Goal: Use online tool/utility: Utilize a website feature to perform a specific function

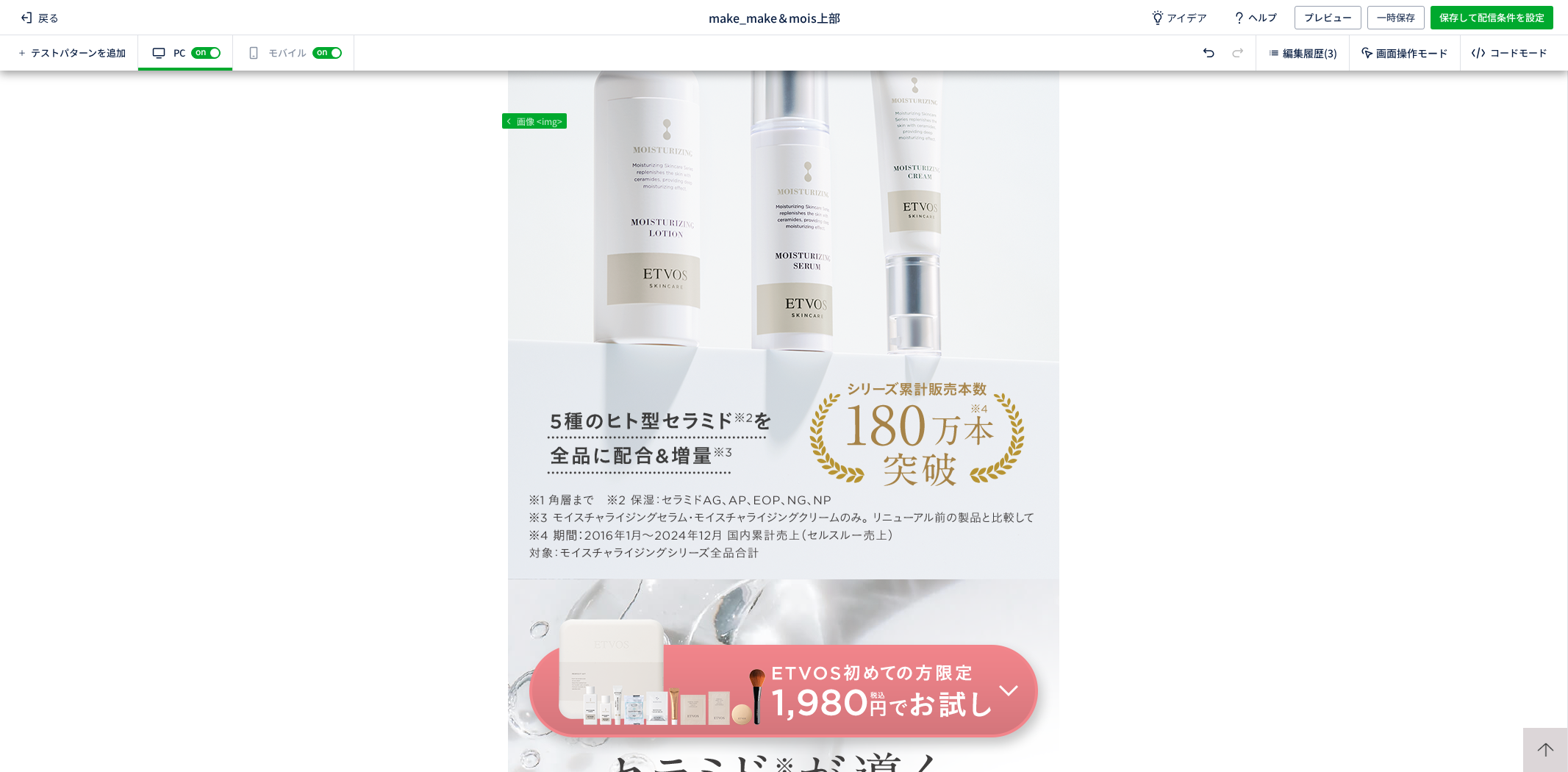
scroll to position [4177, 0]
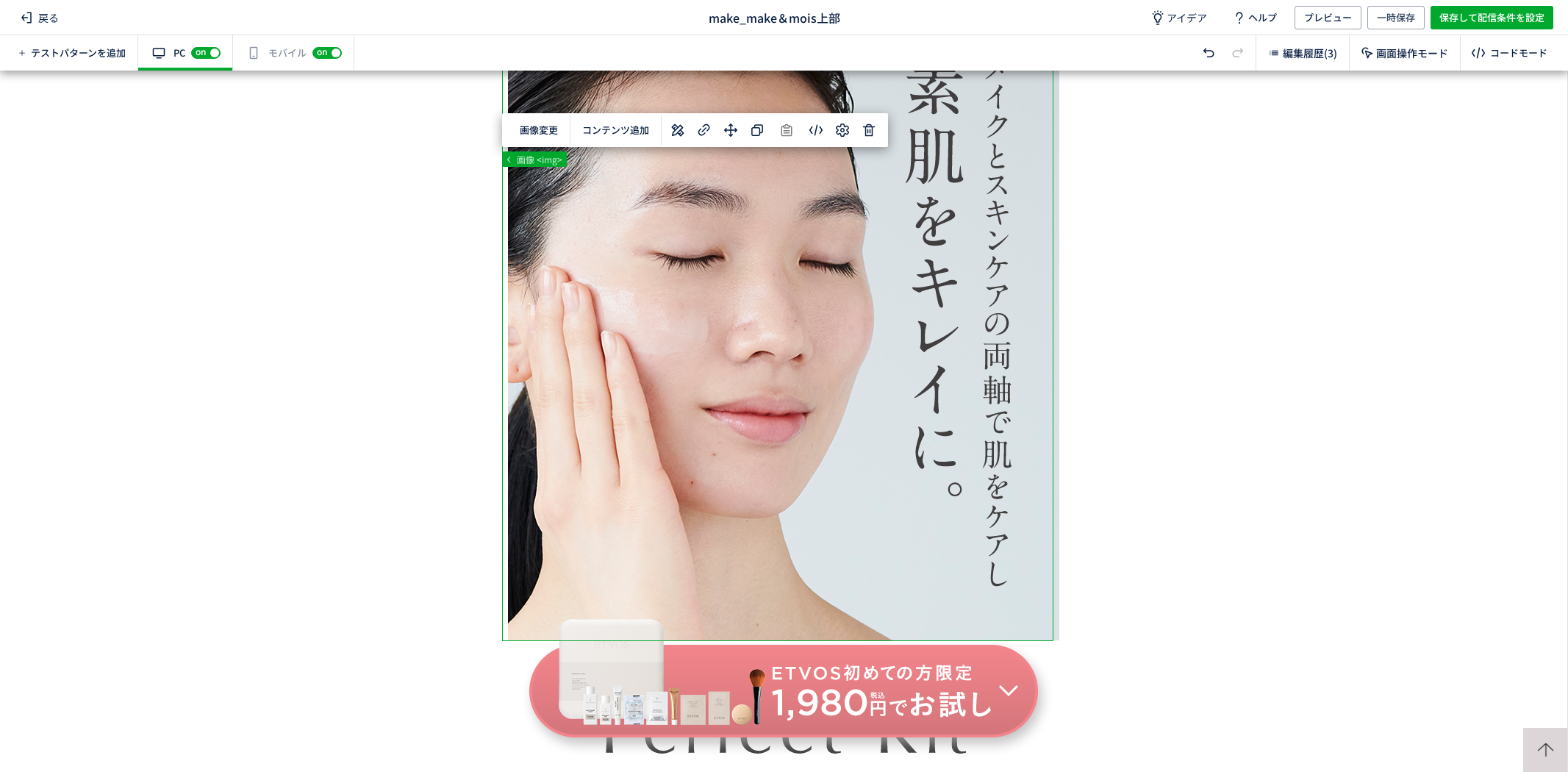
click at [869, 130] on div "... div#wrap div#content section p 画像 <img> 画像変更 選択した要素の前 選択した要素の後 コンテンツ追加 単色 カ…" at bounding box center [784, 421] width 1567 height 701
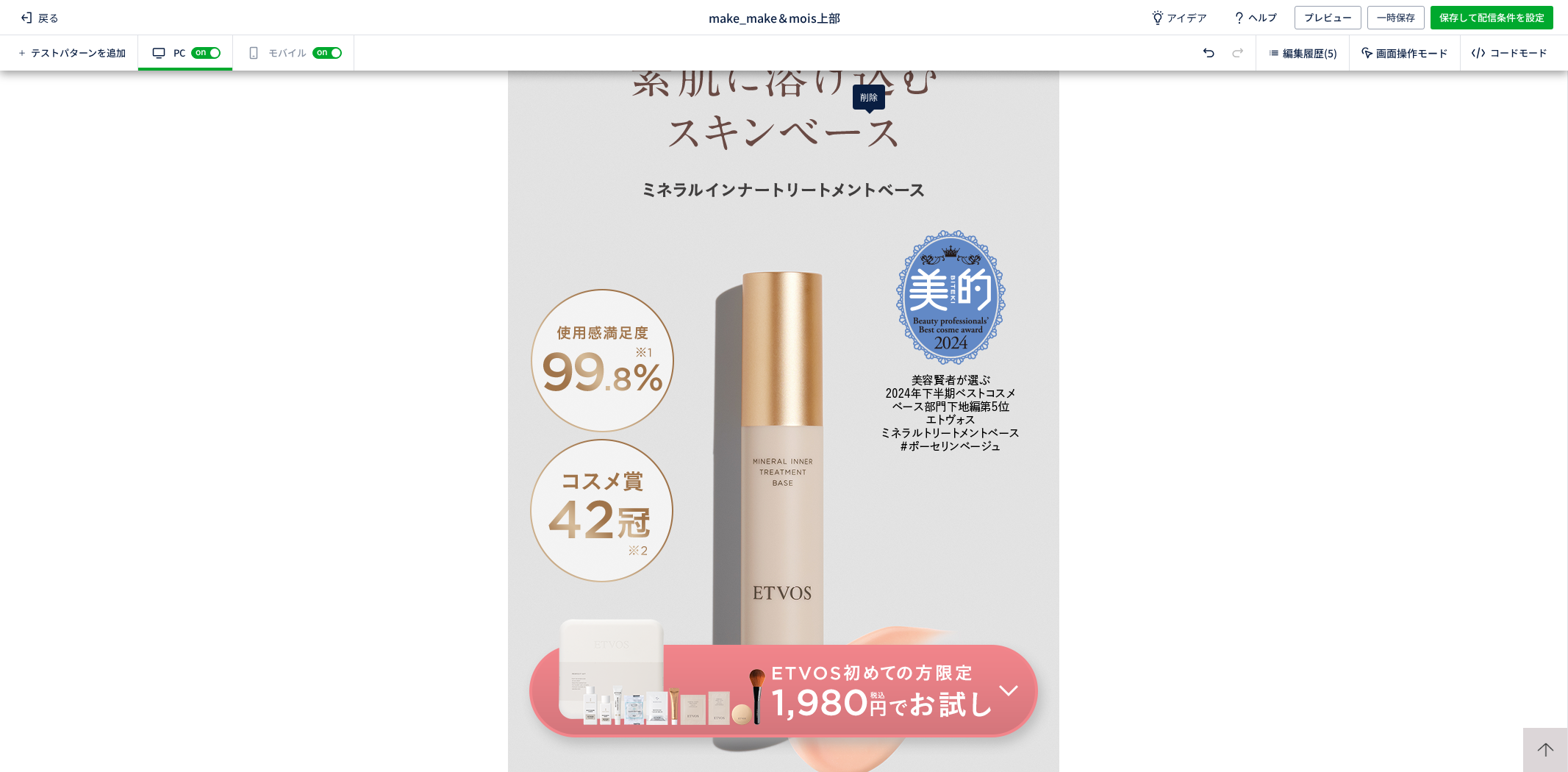
click at [871, 129] on div "... div div#wrap div#content section 見出し 2 <h2> 選択した要素の前 選択した要素の後 選択した領域内の先頭 選択…" at bounding box center [784, 421] width 1567 height 701
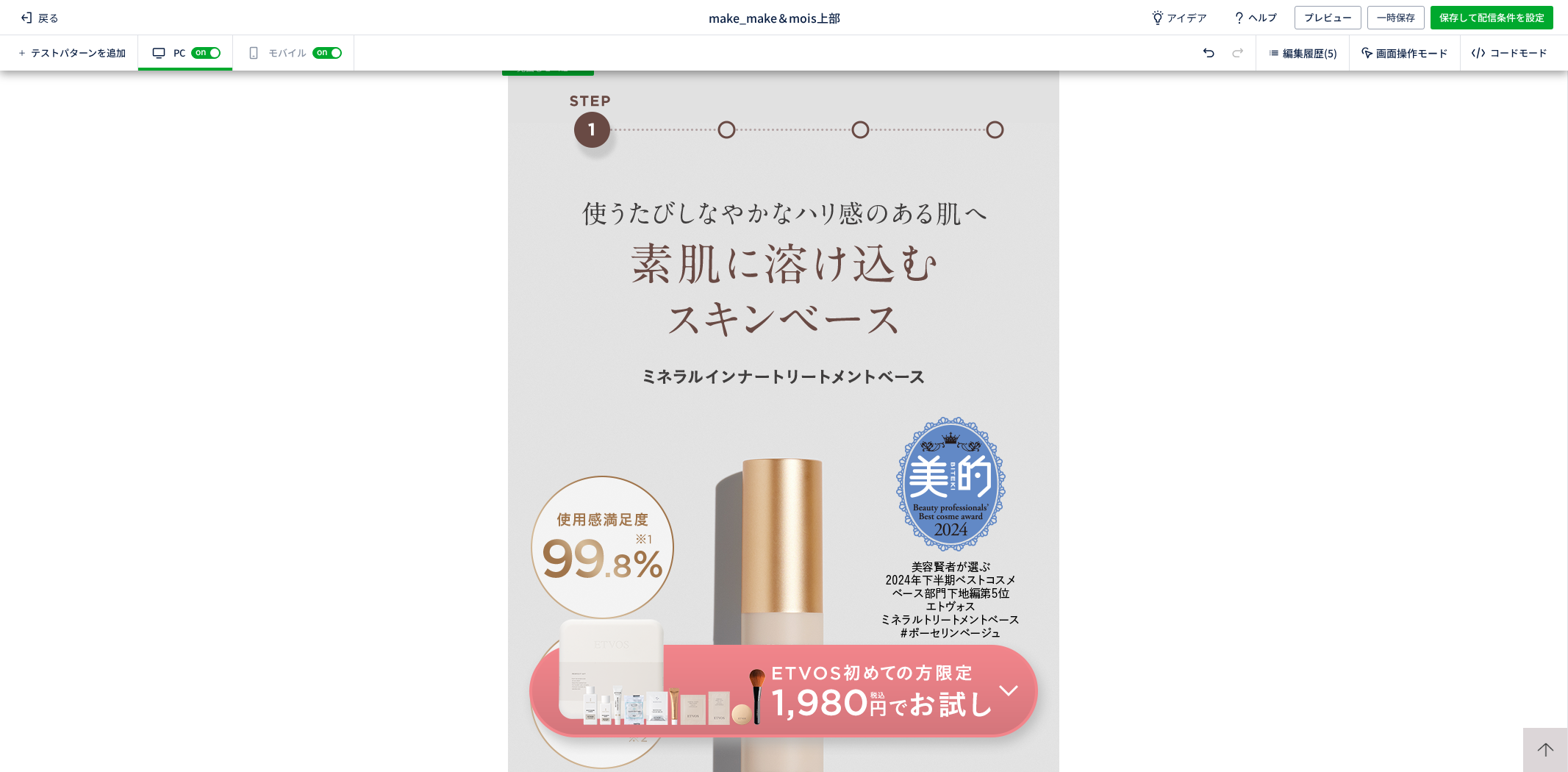
click at [299, 45] on div "有効な編集箇所が確認されません モバイル off on" at bounding box center [294, 53] width 122 height 36
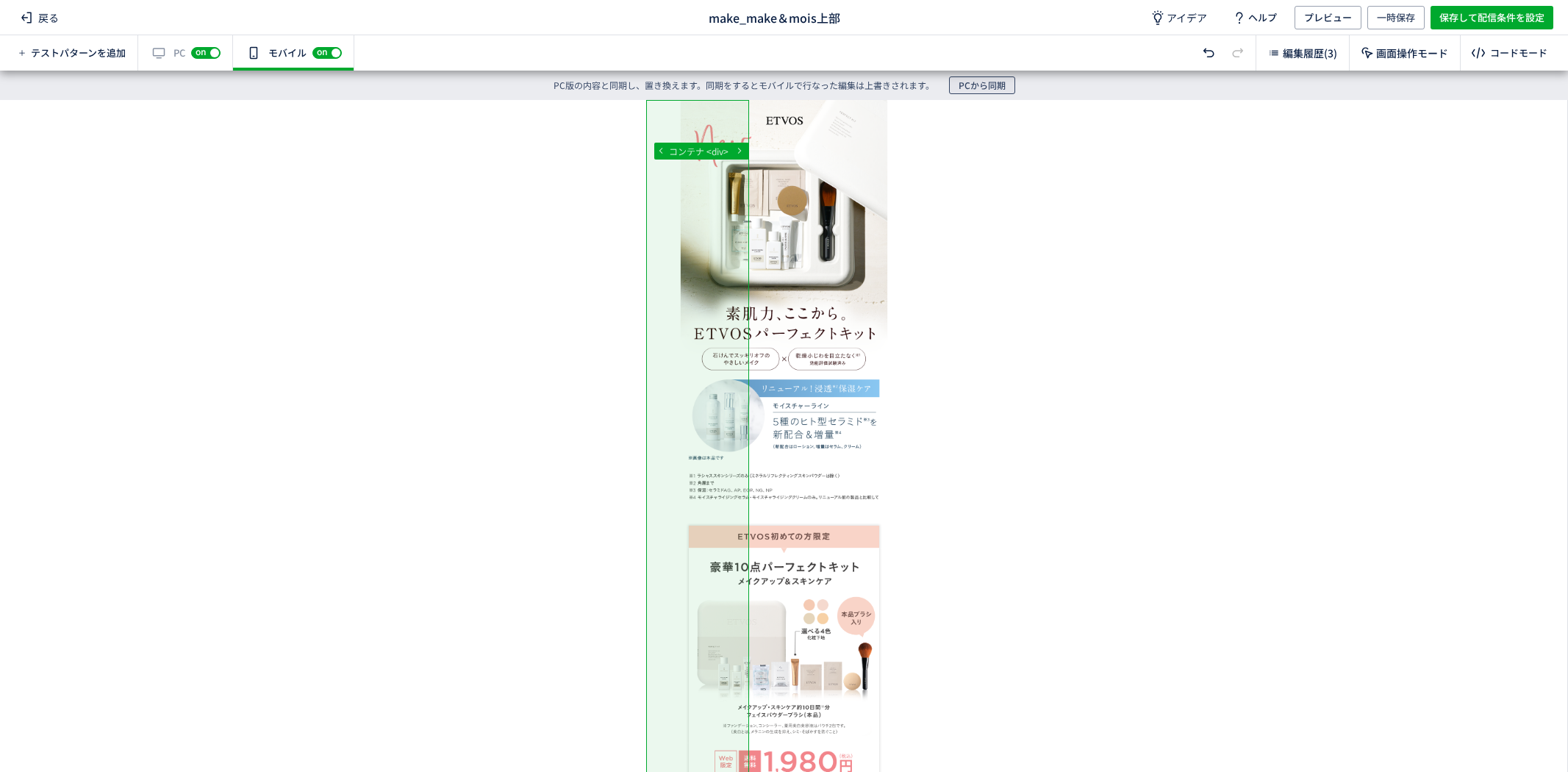
click at [967, 87] on span "PCから同期" at bounding box center [982, 85] width 47 height 17
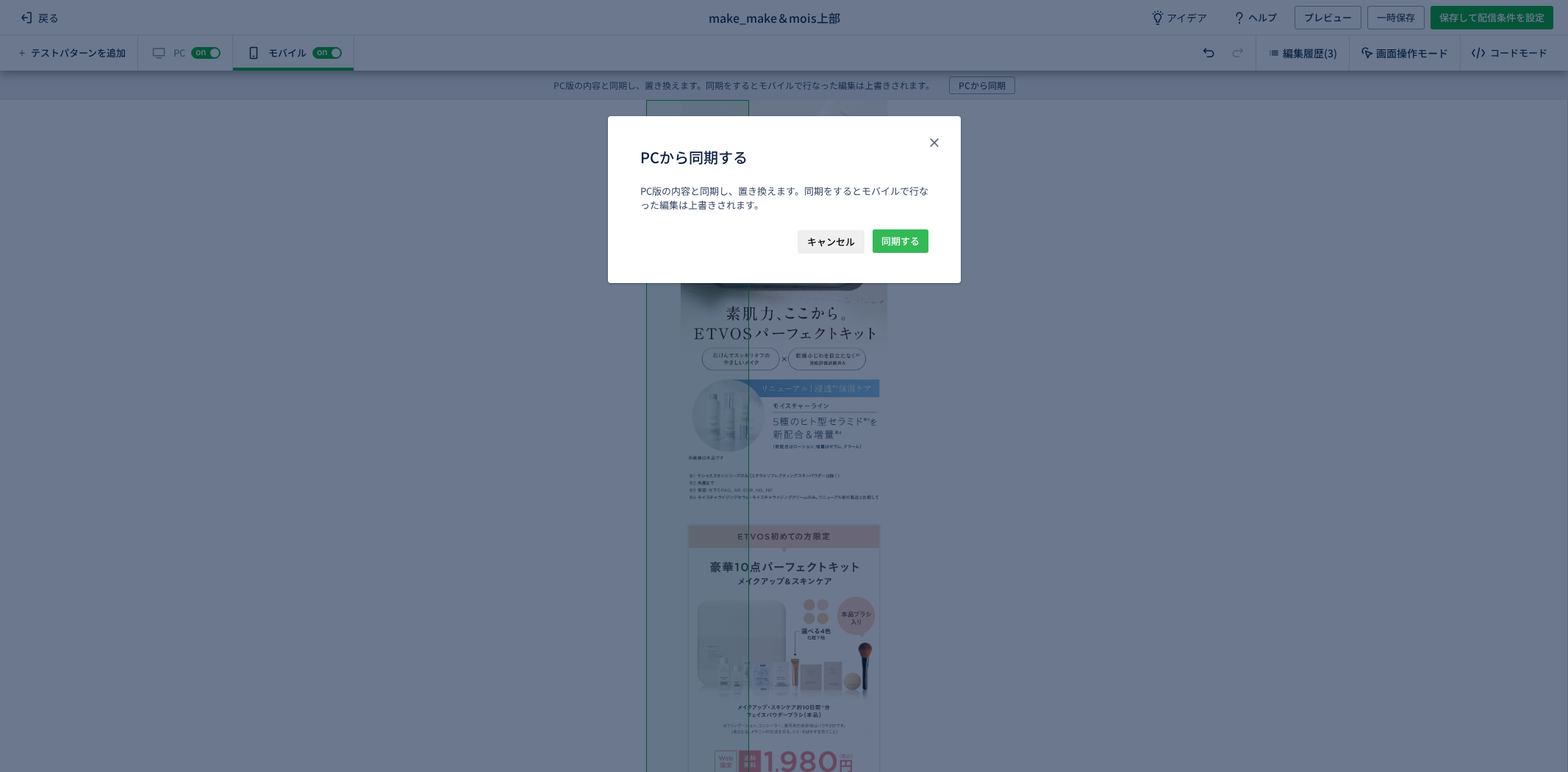
click at [908, 239] on span "同期する" at bounding box center [900, 241] width 39 height 23
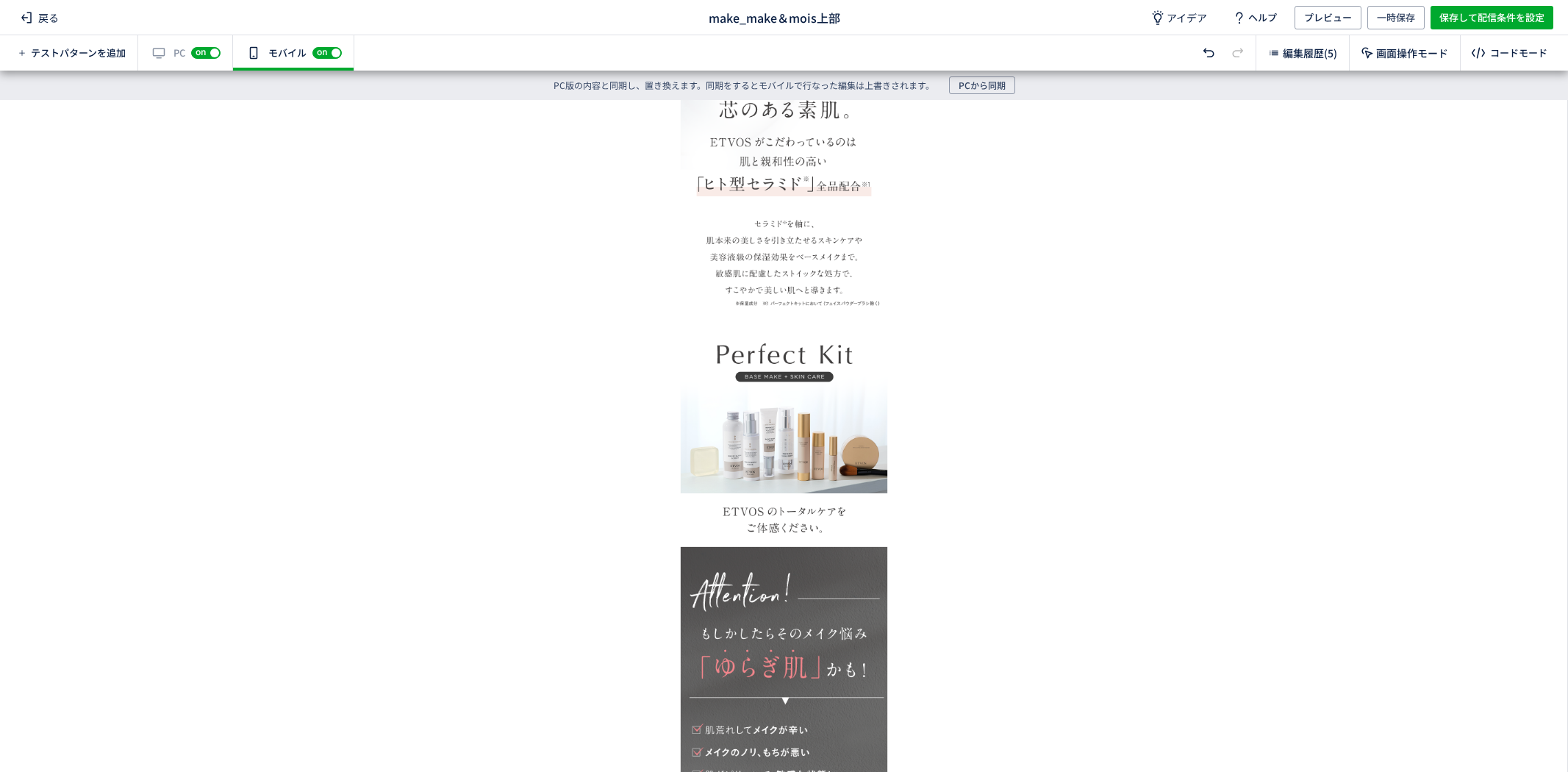
scroll to position [1836, 0]
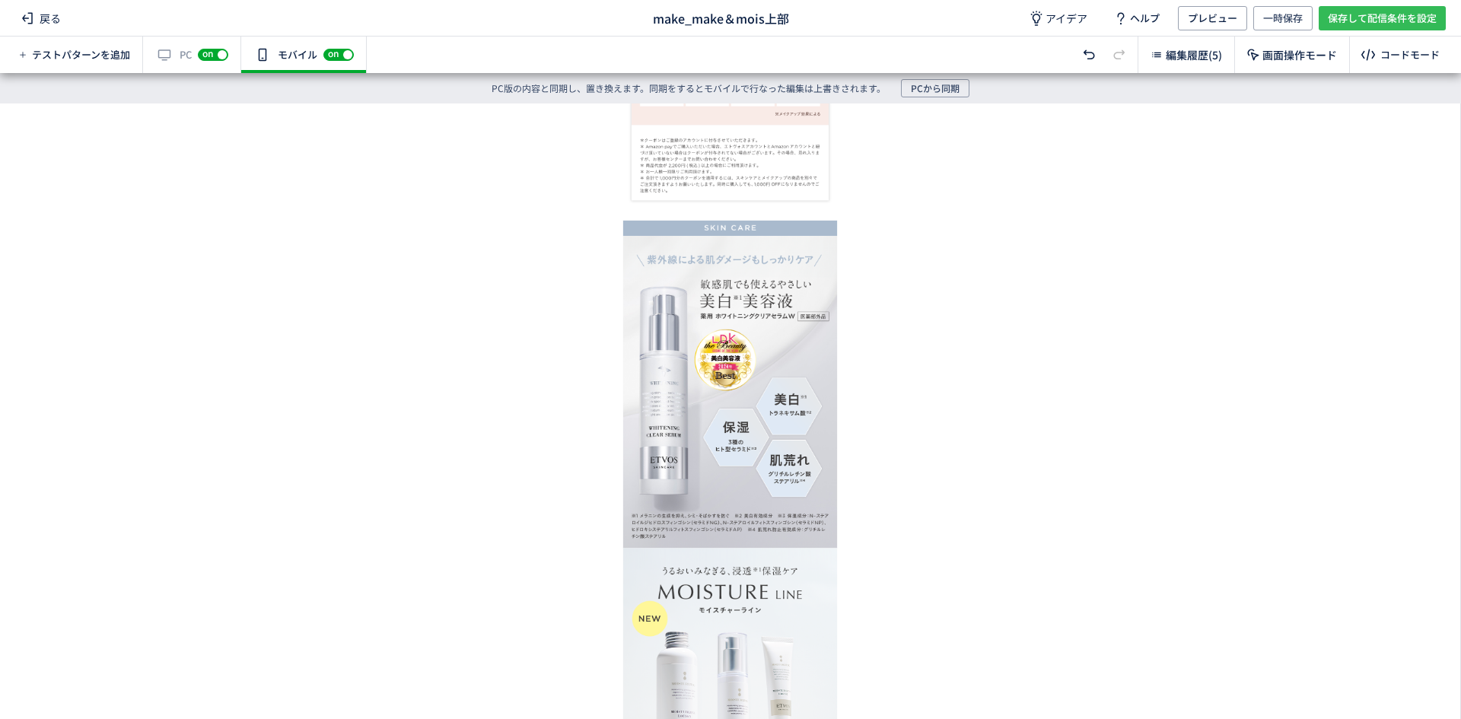
click at [1357, 19] on span "保存して配信条件を設定" at bounding box center [1382, 18] width 109 height 24
